Goal: Information Seeking & Learning: Learn about a topic

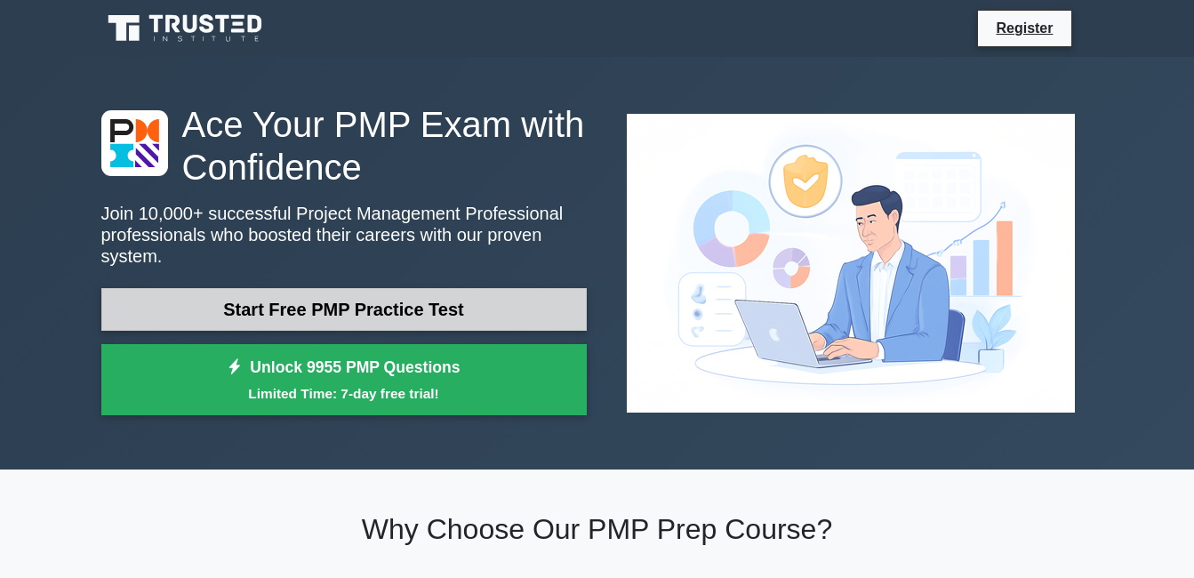
click at [476, 294] on link "Start Free PMP Practice Test" at bounding box center [343, 309] width 485 height 43
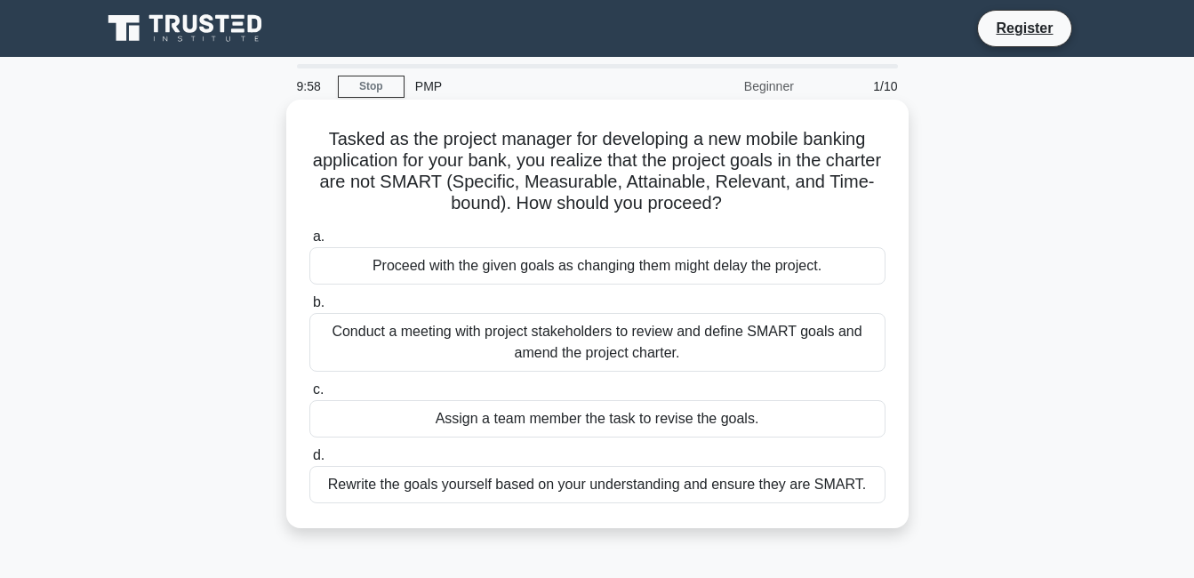
click at [493, 268] on div "Proceed with the given goals as changing them might delay the project." at bounding box center [597, 265] width 576 height 37
click at [309, 243] on input "a. Proceed with the given goals as changing them might delay the project." at bounding box center [309, 237] width 0 height 12
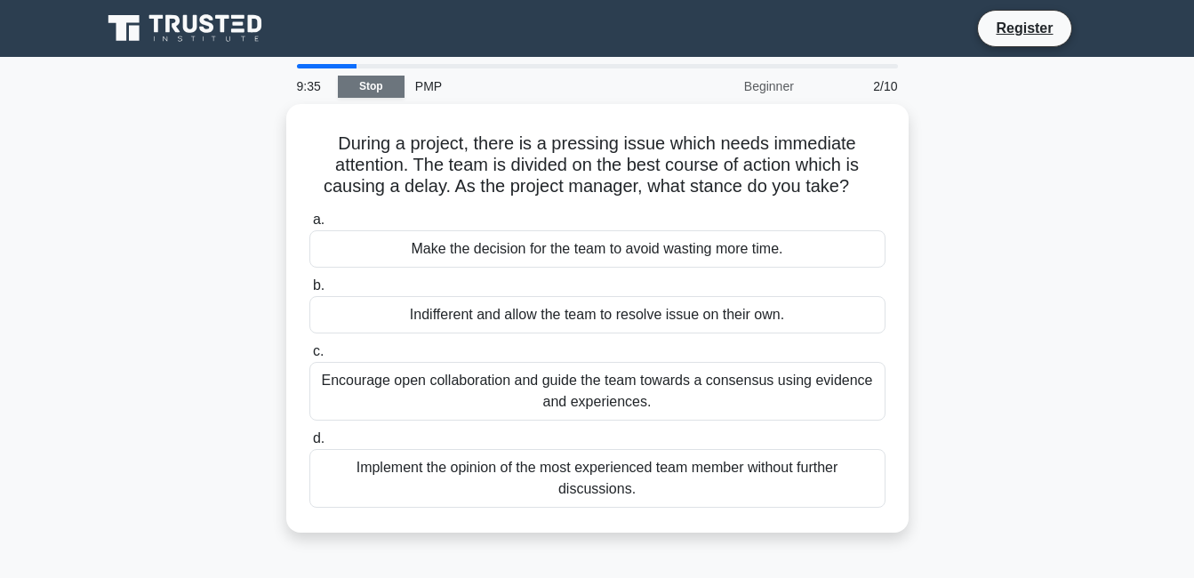
click at [378, 82] on link "Stop" at bounding box center [371, 87] width 67 height 22
